Goal: Task Accomplishment & Management: Manage account settings

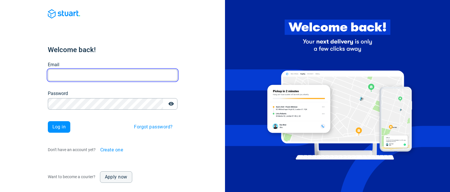
click at [88, 76] on input "Email" at bounding box center [113, 74] width 130 height 11
paste input "[EMAIL_ADDRESS][DOMAIN_NAME]"
type input "[EMAIL_ADDRESS][DOMAIN_NAME]"
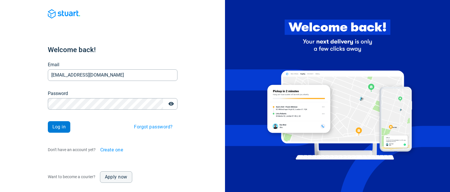
click at [63, 127] on span "Log in" at bounding box center [59, 127] width 14 height 5
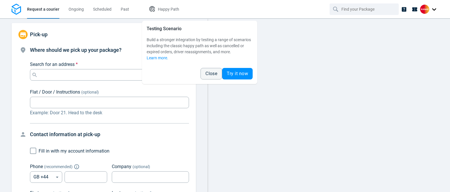
type input "10:00:00-12:00:00-188"
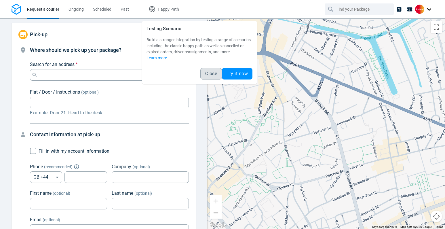
click at [216, 73] on span "Close" at bounding box center [211, 73] width 12 height 5
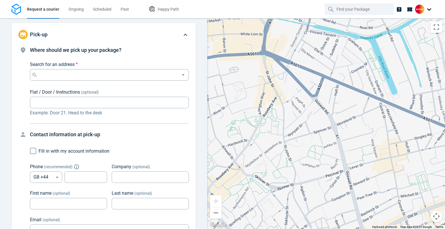
click at [431, 14] on div at bounding box center [424, 10] width 18 height 11
click at [430, 11] on div at bounding box center [424, 9] width 18 height 9
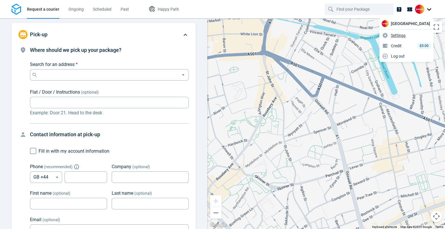
click at [406, 33] on span "Settings" at bounding box center [398, 36] width 15 height 6
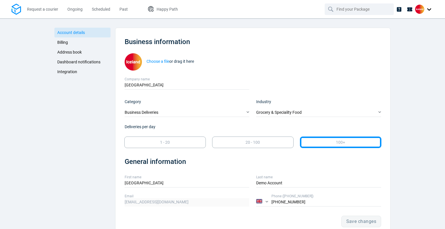
click at [66, 71] on span "Integration" at bounding box center [67, 71] width 20 height 5
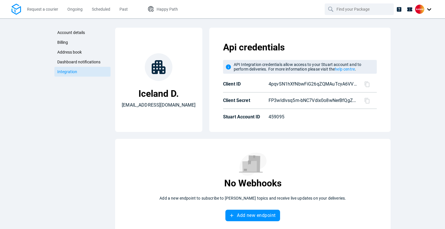
click at [361, 38] on div "Api credentials API Integration credentials allow access to your Stuart account…" at bounding box center [300, 79] width 172 height 95
click at [366, 85] on icon at bounding box center [367, 84] width 6 height 6
drag, startPoint x: 266, startPoint y: 99, endPoint x: 327, endPoint y: 100, distance: 61.0
click at [327, 100] on p "FP3wldIvsq5m-bNC7Vdix0o8wNerBfQgZc_e_9xfBjY" at bounding box center [313, 100] width 89 height 7
click at [364, 100] on icon at bounding box center [367, 101] width 6 height 6
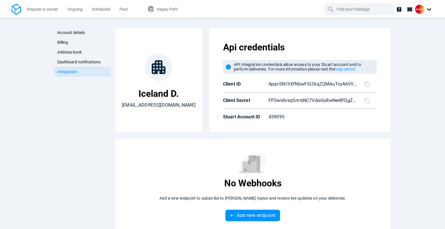
click at [360, 83] on div at bounding box center [368, 84] width 17 height 6
click at [365, 84] on icon at bounding box center [367, 84] width 6 height 6
click at [8, 157] on div "Account details Billing Address book Dashboard notifications Integration Accoun…" at bounding box center [222, 123] width 445 height 210
